Goal: Information Seeking & Learning: Learn about a topic

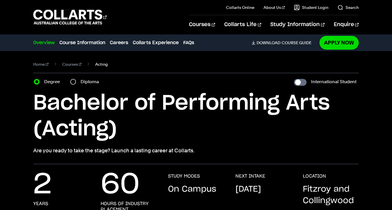
click at [95, 66] on span "Acting" at bounding box center [101, 64] width 13 height 8
click at [75, 84] on div "Diploma" at bounding box center [86, 82] width 32 height 8
click at [74, 82] on input "Diploma" at bounding box center [73, 82] width 6 height 6
radio input "true"
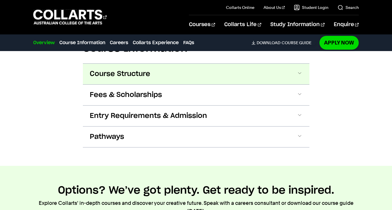
click at [0, 0] on button "Course Structure" at bounding box center [0, 0] width 0 height 0
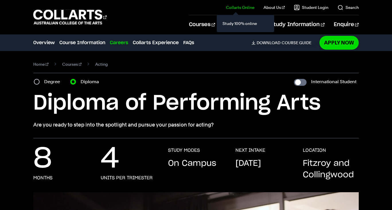
click at [246, 8] on link "Collarts Online" at bounding box center [240, 8] width 28 height 6
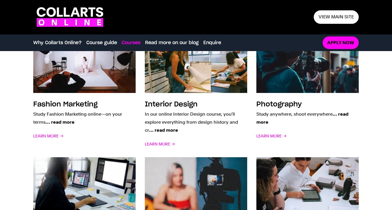
scroll to position [469, 0]
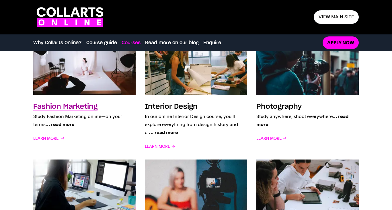
click at [118, 89] on img at bounding box center [84, 68] width 113 height 59
click at [82, 106] on h3 "Fashion Marketing" at bounding box center [65, 106] width 64 height 7
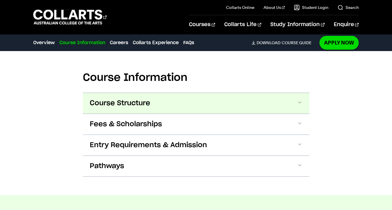
click at [93, 109] on button "Course Structure" at bounding box center [196, 103] width 227 height 21
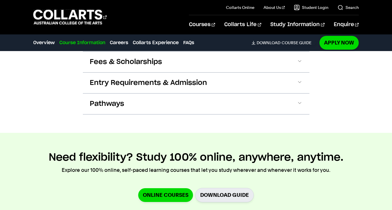
scroll to position [1117, 0]
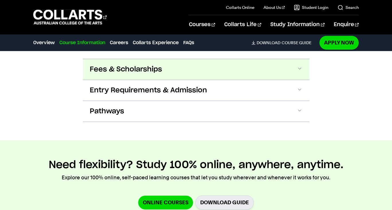
click at [111, 65] on span "Fees & Scholarships" at bounding box center [126, 69] width 72 height 9
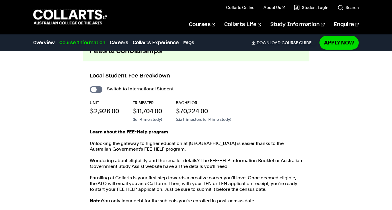
scroll to position [1136, 0]
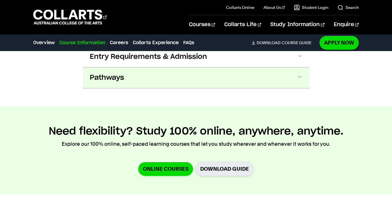
click at [113, 73] on span "Pathways" at bounding box center [107, 77] width 34 height 9
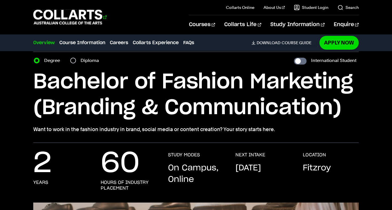
scroll to position [10, 0]
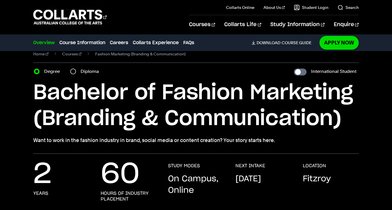
click at [73, 39] on li "Course Information" at bounding box center [82, 43] width 46 height 8
